Goal: Transaction & Acquisition: Purchase product/service

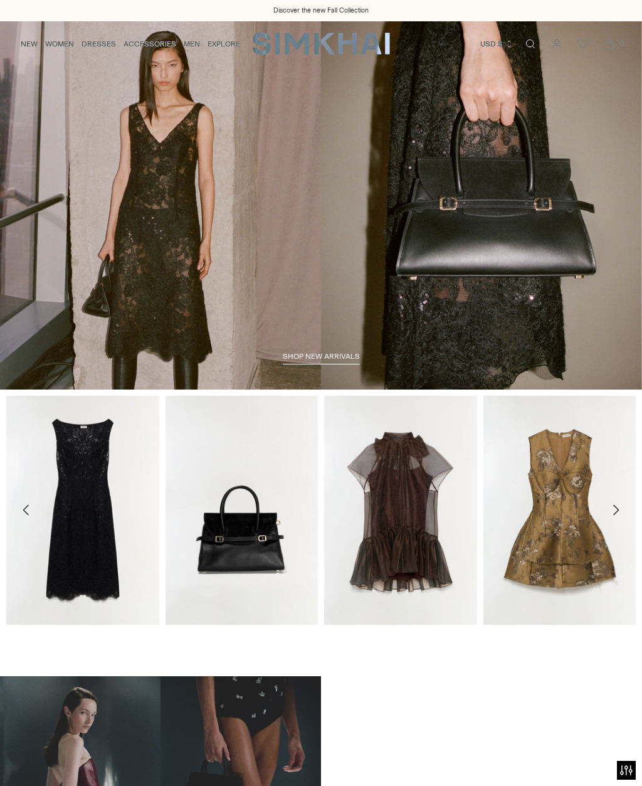
click at [335, 355] on span "shop new arrivals" at bounding box center [321, 356] width 77 height 9
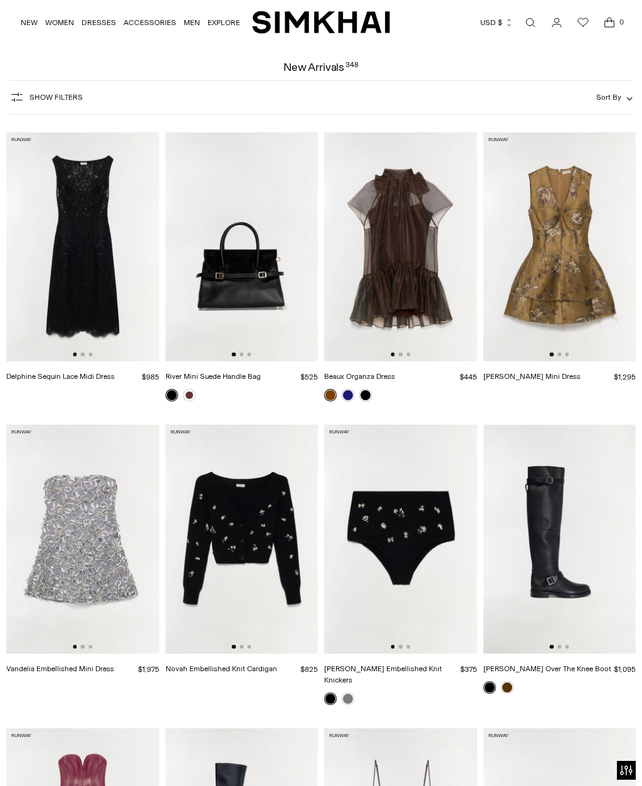
scroll to position [43, 0]
click at [247, 539] on img at bounding box center [242, 538] width 153 height 229
